Goal: Task Accomplishment & Management: Use online tool/utility

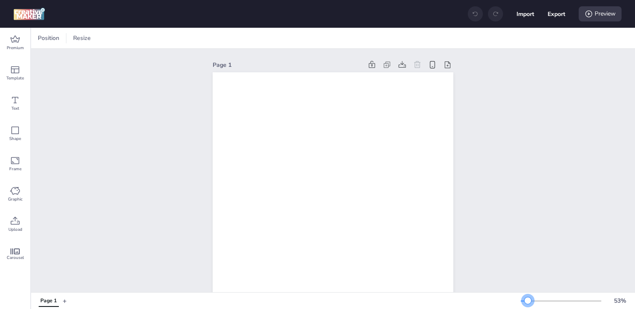
drag, startPoint x: 536, startPoint y: 300, endPoint x: 528, endPoint y: 301, distance: 8.0
click at [528, 301] on div at bounding box center [527, 300] width 7 height 7
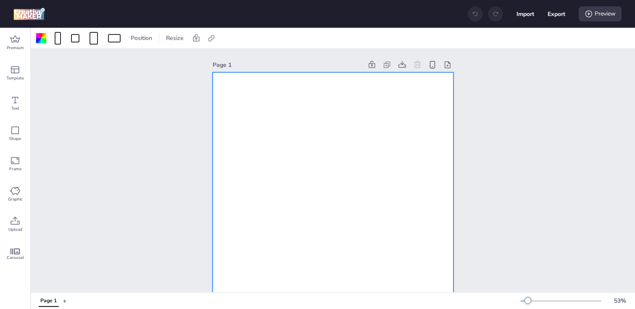
click at [43, 39] on div at bounding box center [41, 38] width 10 height 10
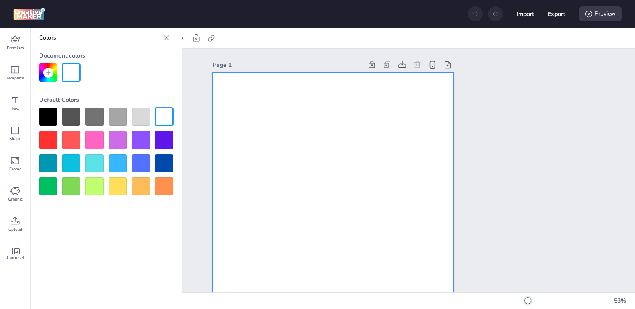
click at [49, 119] on div at bounding box center [48, 117] width 18 height 18
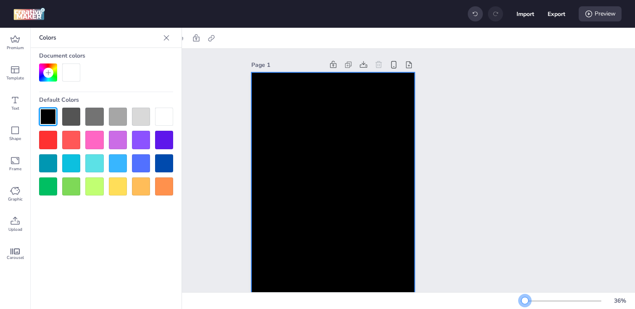
click at [525, 300] on div at bounding box center [524, 300] width 7 height 7
click at [11, 42] on icon at bounding box center [15, 39] width 10 height 10
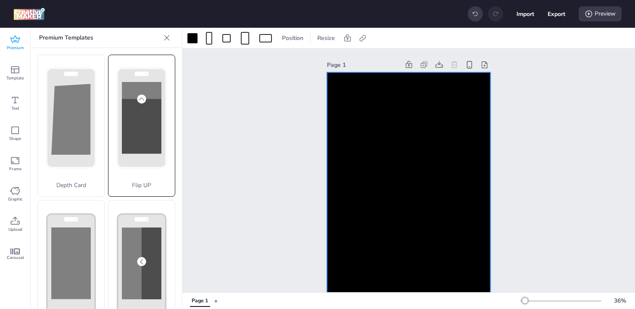
scroll to position [77, 0]
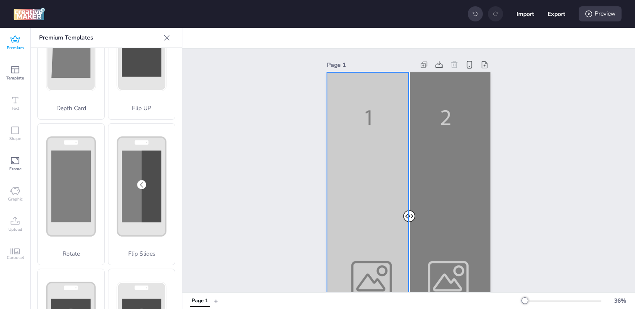
click at [371, 189] on div at bounding box center [408, 217] width 163 height 290
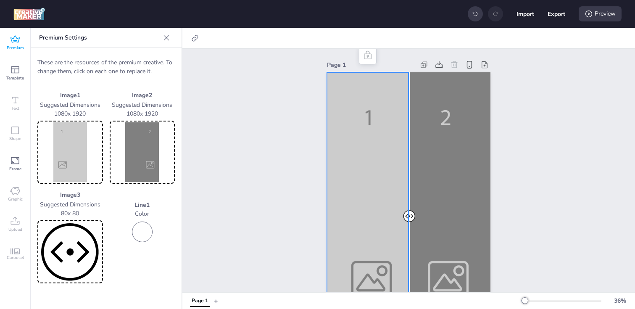
click at [94, 142] on img at bounding box center [70, 152] width 62 height 60
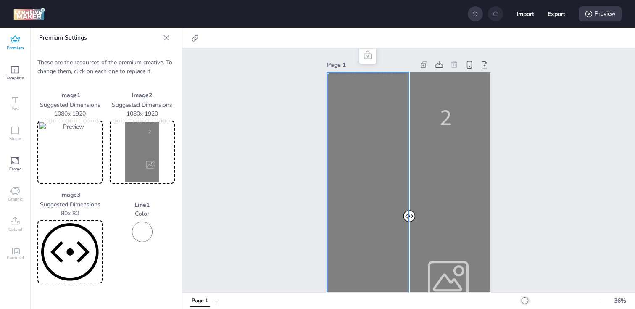
click at [134, 167] on img at bounding box center [142, 152] width 62 height 60
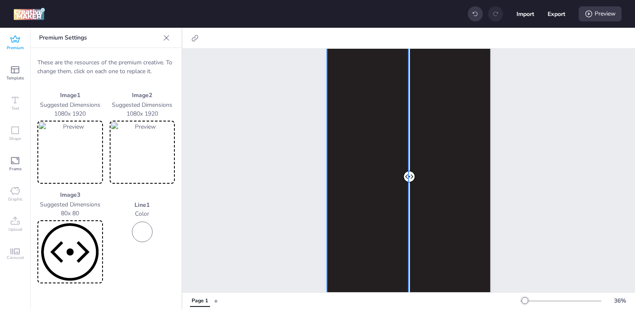
scroll to position [0, 0]
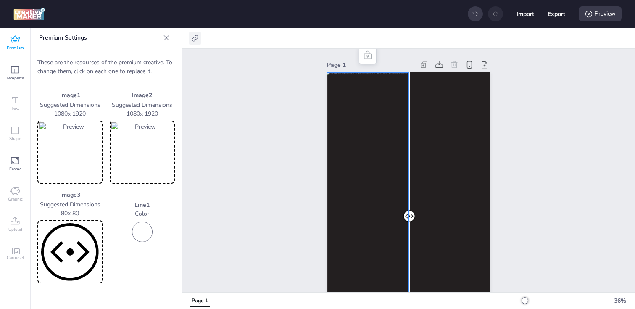
click at [197, 40] on icon at bounding box center [195, 38] width 8 height 8
click at [157, 57] on span "Activate hyperlink" at bounding box center [140, 59] width 47 height 9
click at [112, 60] on input "Activate hyperlink" at bounding box center [108, 62] width 5 height 5
checkbox input "true"
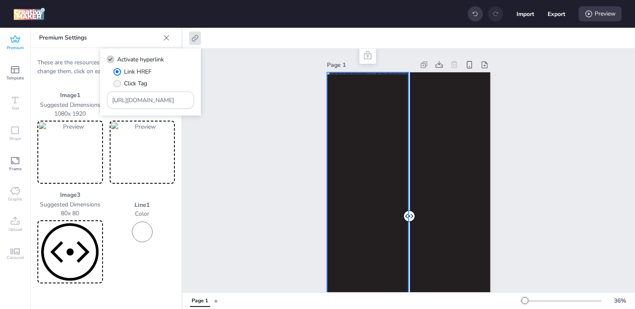
click at [126, 87] on span "Click Tag" at bounding box center [135, 83] width 23 height 9
click at [118, 87] on input "Click Tag" at bounding box center [115, 86] width 5 height 5
radio input "true"
drag, startPoint x: 171, startPoint y: 97, endPoint x: 81, endPoint y: 97, distance: 89.5
click at [81, 97] on body "Import Export Preview Premium Template Text Shape Frame Graphic Upload Carousel…" at bounding box center [317, 154] width 635 height 309
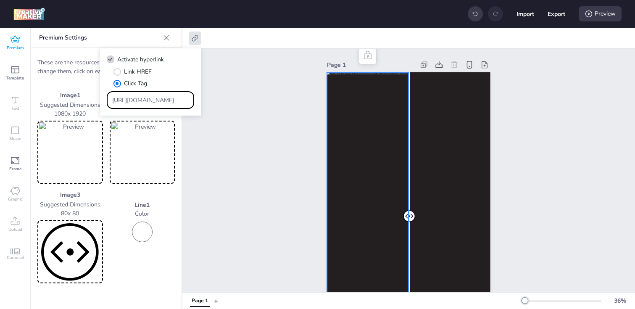
paste input "[DOMAIN_NAME][URL]"
type input "[URL][DOMAIN_NAME]"
click at [236, 155] on div "Page 1" at bounding box center [408, 211] width 452 height 324
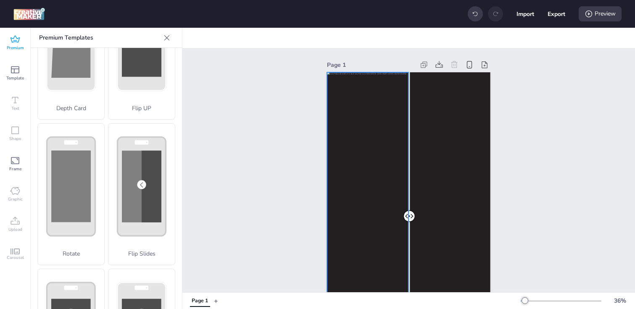
click at [337, 158] on div at bounding box center [408, 217] width 163 height 290
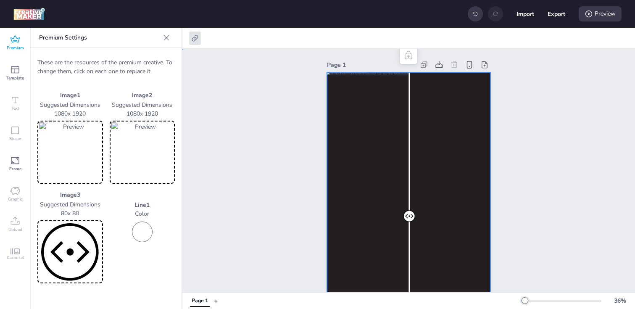
click at [451, 155] on div at bounding box center [408, 217] width 163 height 290
click at [192, 41] on icon at bounding box center [195, 38] width 8 height 8
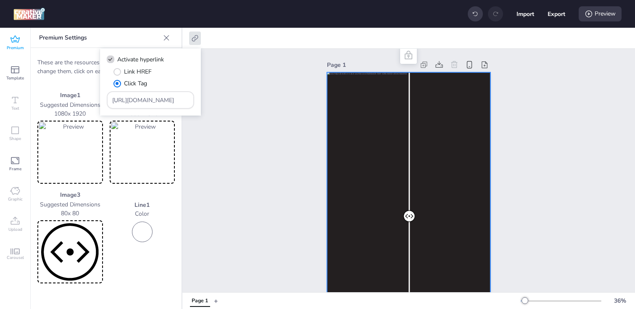
click at [234, 126] on div "Page 1" at bounding box center [408, 211] width 452 height 324
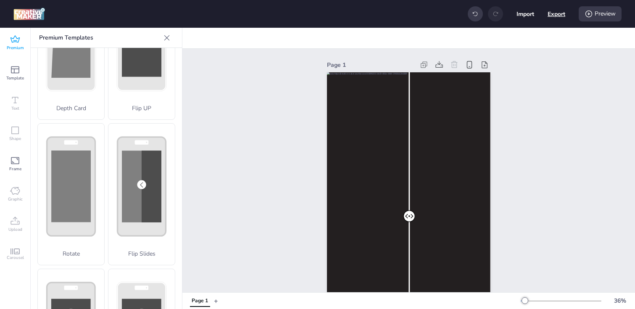
click at [555, 13] on button "Export" at bounding box center [556, 14] width 18 height 18
select select "html"
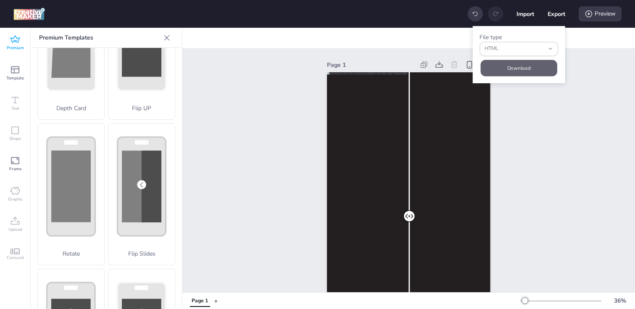
click at [523, 64] on button "Download" at bounding box center [519, 68] width 76 height 16
